Goal: Task Accomplishment & Management: Manage account settings

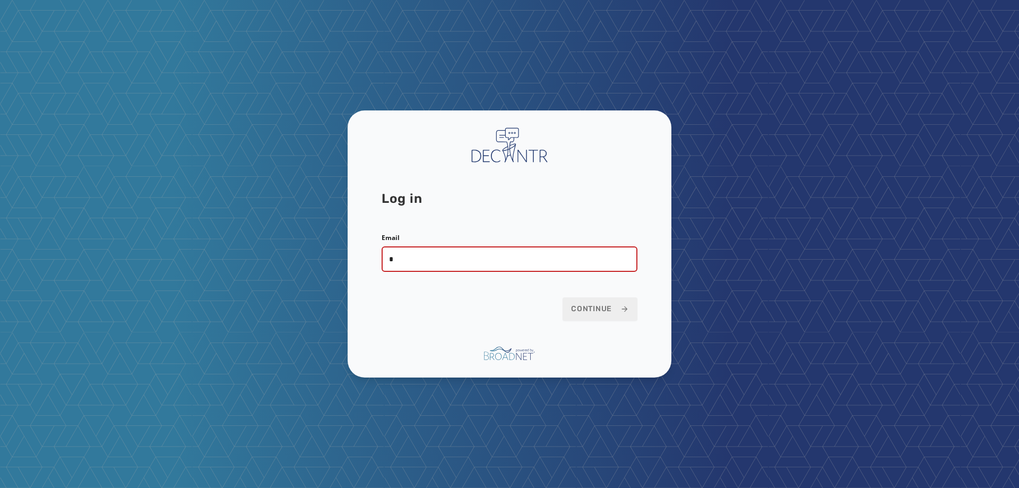
type input "**********"
click at [599, 310] on span "Continue" at bounding box center [600, 308] width 58 height 11
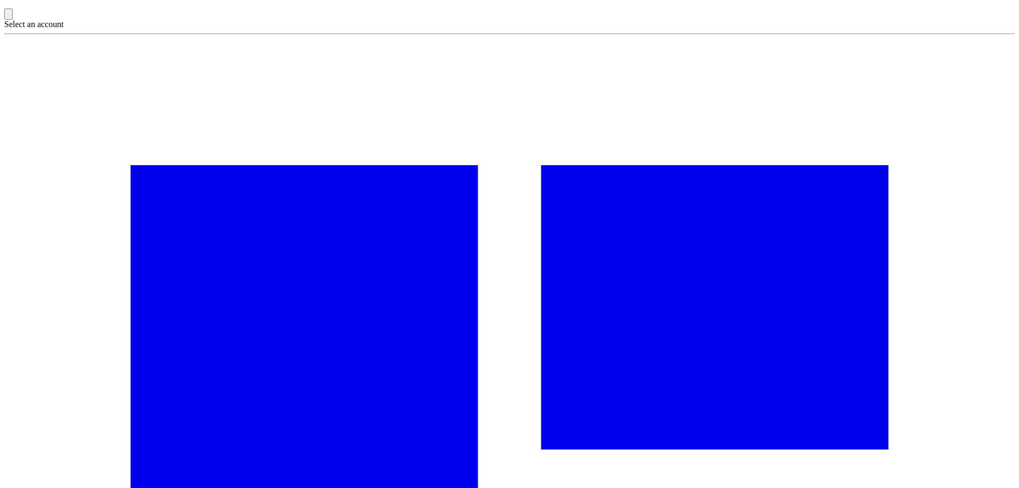
click at [14, 24] on icon "Toggle account select drawer" at bounding box center [13, 19] width 11 height 7
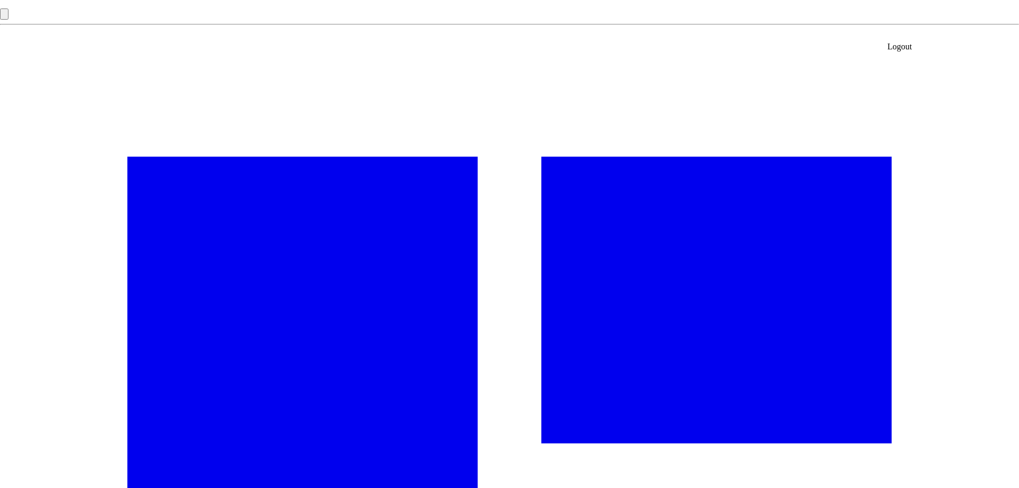
click at [912, 42] on div "Logout" at bounding box center [899, 47] width 24 height 10
